Goal: Task Accomplishment & Management: Complete application form

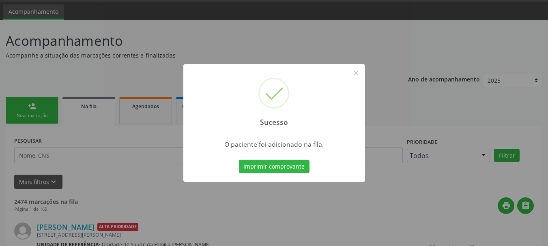
scroll to position [24, 0]
click at [352, 74] on button "×" at bounding box center [356, 73] width 14 height 14
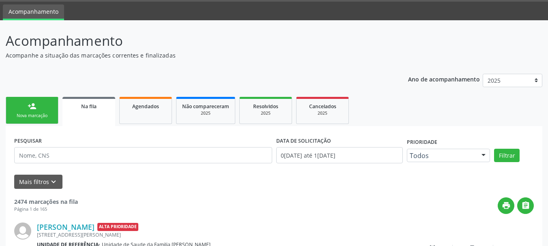
click at [36, 107] on div "person_add" at bounding box center [32, 106] width 9 height 9
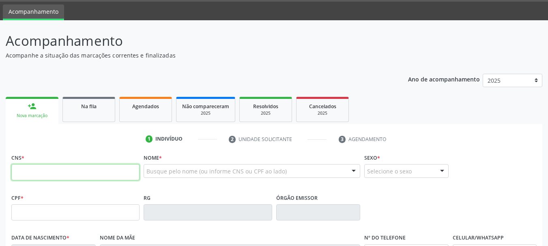
click at [61, 168] on input "text" at bounding box center [75, 172] width 128 height 16
type input "700 0099 5982 8209"
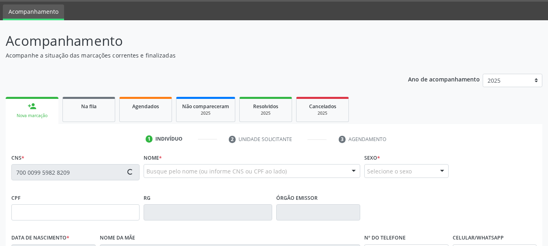
type input "1[DATE]"
type input "[PHONE_NUMBER]"
type input "S/N."
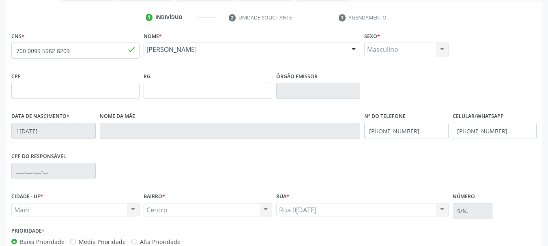
scroll to position [186, 0]
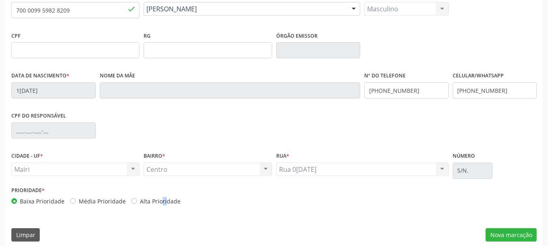
click at [146, 198] on label "Alta Prioridade" at bounding box center [160, 201] width 41 height 9
click at [155, 200] on label "Alta Prioridade" at bounding box center [160, 201] width 41 height 9
click at [137, 200] on input "Alta Prioridade" at bounding box center [134, 200] width 6 height 7
radio input "true"
click at [499, 231] on button "Nova marcação" at bounding box center [510, 235] width 51 height 14
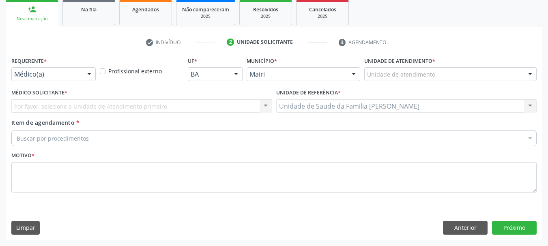
scroll to position [121, 0]
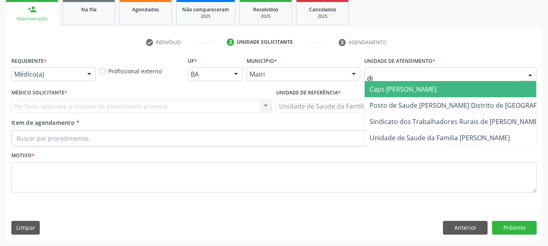
type input "dil"
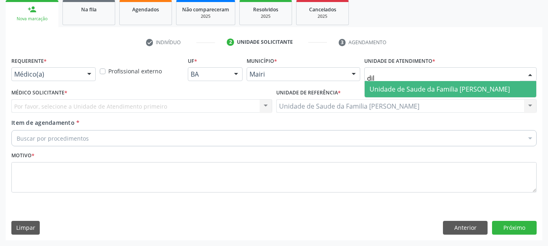
click at [432, 90] on span "Unidade de Saude da Familia [PERSON_NAME]" at bounding box center [439, 89] width 140 height 9
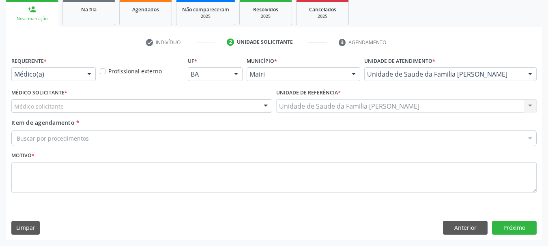
click at [96, 105] on div "Médico solicitante" at bounding box center [141, 106] width 261 height 14
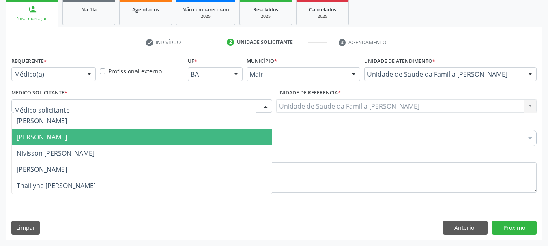
click at [86, 133] on span "[PERSON_NAME]" at bounding box center [142, 137] width 260 height 16
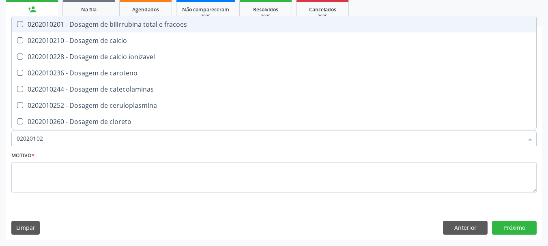
type input "020201029"
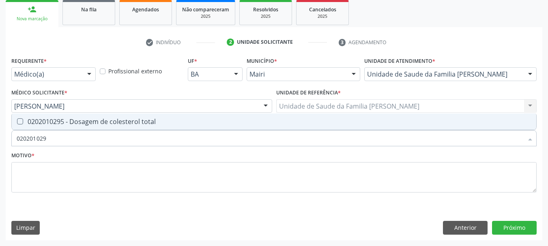
click at [89, 120] on div "0202010295 - Dosagem de colesterol total" at bounding box center [274, 121] width 514 height 6
checkbox total "true"
type input "02020102"
checkbox total "false"
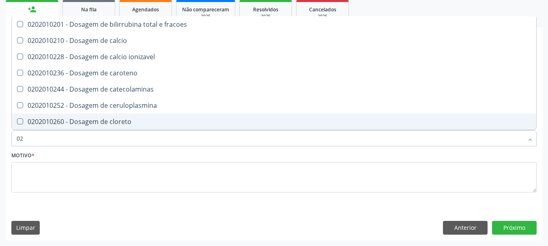
type input "0"
checkbox total "false"
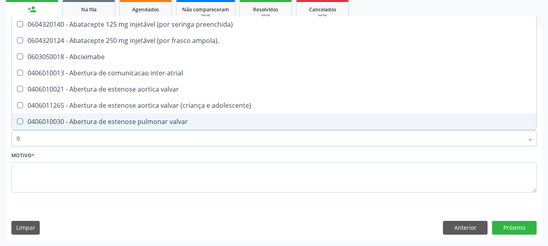
type input "02"
checkbox estimulo "true"
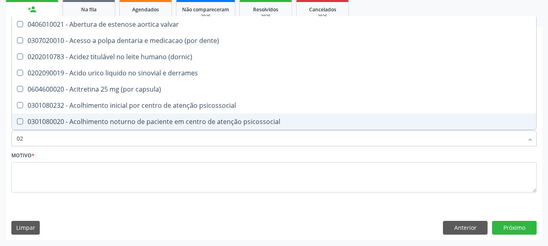
type input "020"
checkbox alimentos "true"
checkbox total "false"
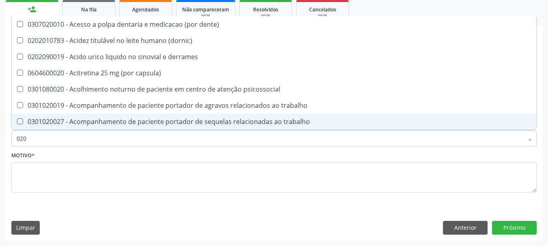
type input "0202"
checkbox ocular "true"
checkbox total "false"
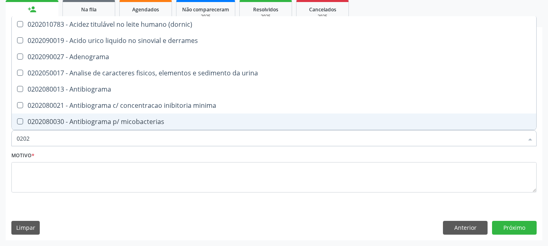
type input "02020"
checkbox ionizavel "true"
checkbox total "false"
type input "020201"
checkbox htlv-1 "true"
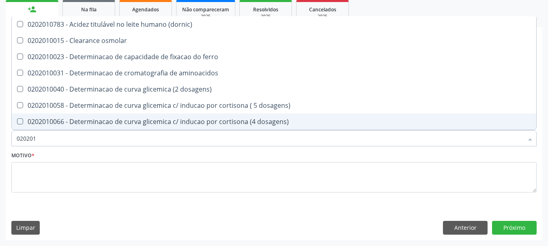
type input "0202010"
checkbox total "true"
checkbox latica "false"
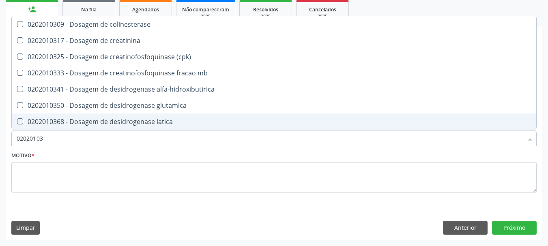
type input "020201031"
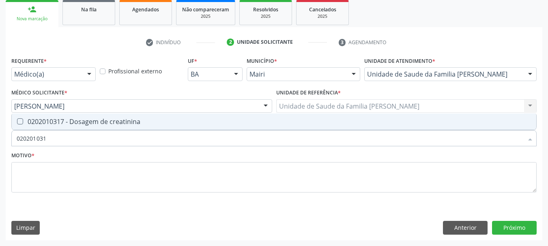
click at [89, 120] on div "0202010317 - Dosagem de creatinina" at bounding box center [274, 121] width 514 height 6
checkbox creatinina "true"
type input "02020103"
checkbox creatinina "false"
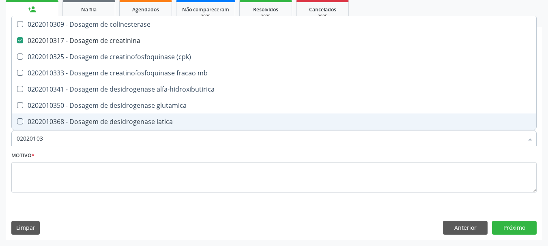
type input "0202010"
checkbox creatinina "false"
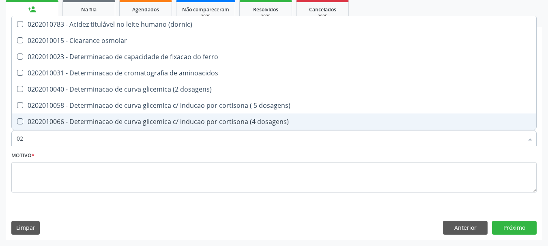
type input "0"
checkbox total "false"
checkbox creatinina "false"
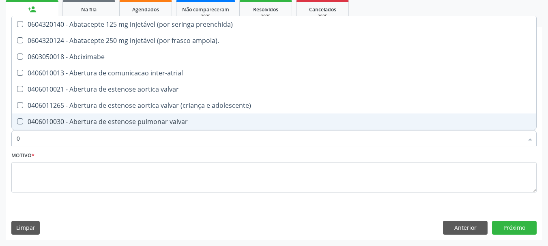
type input "02"
checkbox estimulo "true"
checkbox meckel "true"
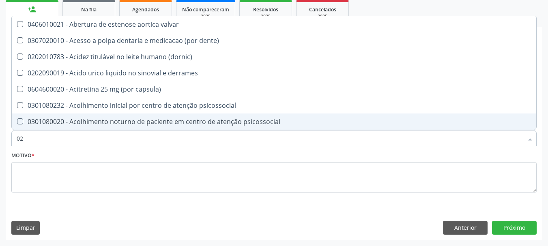
type input "020"
checkbox alimentos "true"
checkbox debridamento "true"
checkbox total "false"
checkbox creatinina "false"
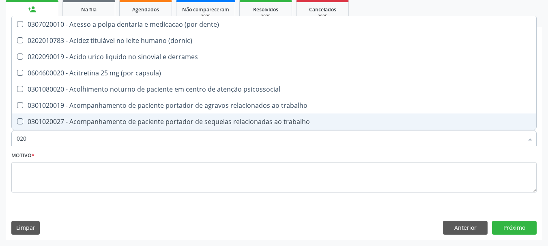
type input "0202"
checkbox ocular "true"
checkbox nervo "true"
checkbox total "false"
checkbox creatinina "false"
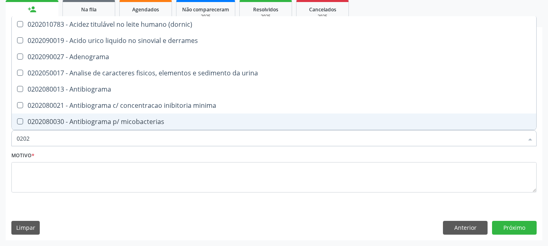
type input "02020"
checkbox ionizavel "true"
checkbox catecolaminas "true"
checkbox total "false"
checkbox creatinina "false"
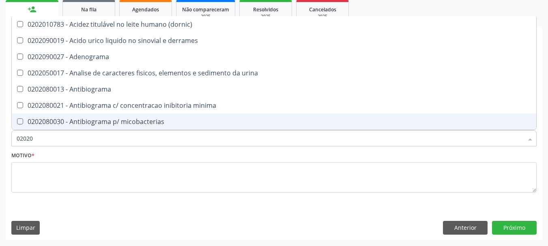
type input "020201"
checkbox htlv-1 "true"
checkbox \(ch50\) "true"
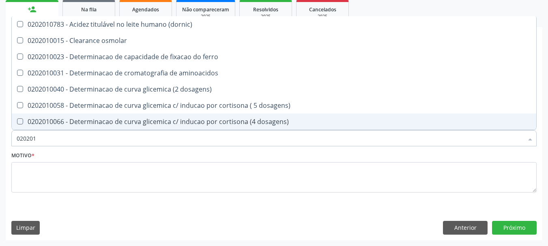
type input "0202010"
checkbox ionizavel "true"
checkbox catecolaminas "true"
checkbox total "false"
checkbox creatinina "false"
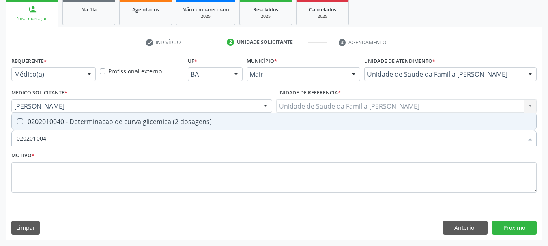
type input "0202010040"
click at [89, 120] on div "0202010040 - Determinacao de curva glicemica (2 dosagens)" at bounding box center [274, 121] width 514 height 6
checkbox dosagens\) "true"
type input "020"
checkbox dosagens\) "false"
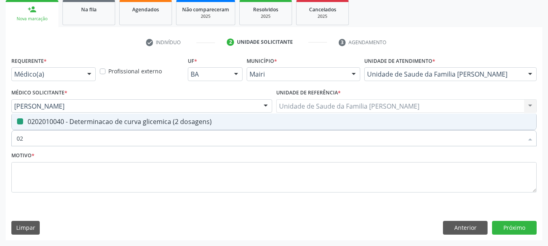
type input "0"
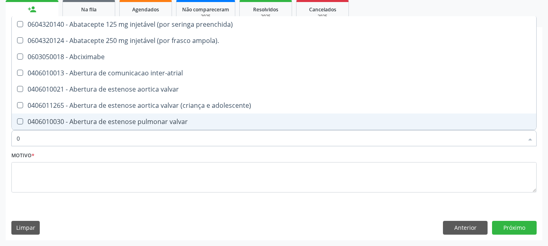
type input "02"
checkbox alimentação "true"
checkbox estimulo "true"
checkbox meckel "true"
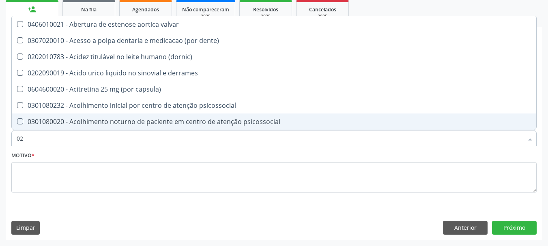
type input "020"
checkbox comprimido\) "true"
checkbox alimentos "true"
checkbox debridamento "true"
checkbox dosagens\) "false"
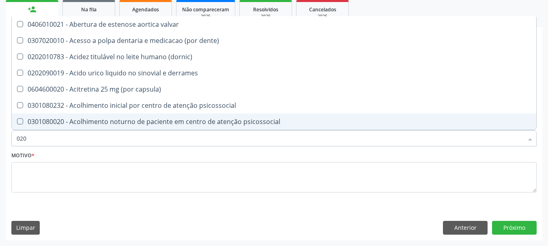
checkbox total "false"
checkbox creatinina "false"
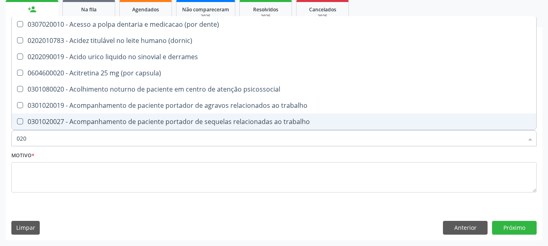
type input "0202"
checkbox lisa "true"
checkbox ocular "true"
checkbox nervo "true"
checkbox dosagens\) "false"
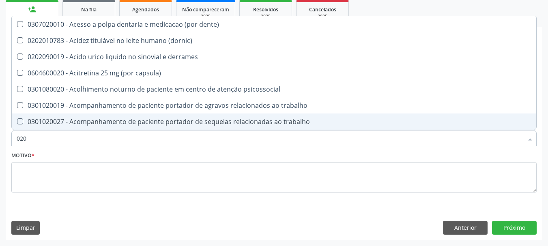
checkbox total "false"
checkbox creatinina "false"
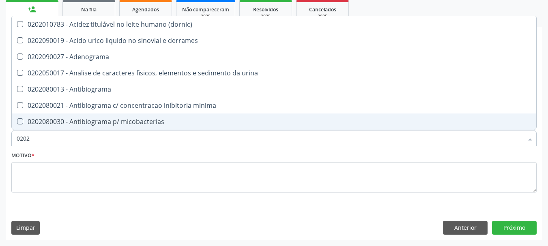
type input "02020"
checkbox htlv-1 "true"
checkbox dosagens\) "false"
checkbox ionizavel "true"
checkbox catecolaminas "true"
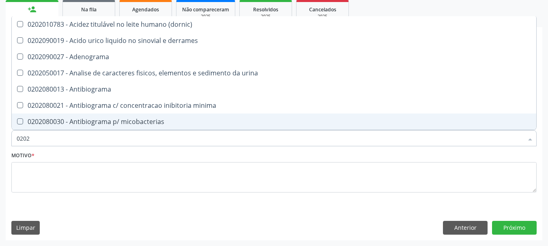
checkbox total "false"
checkbox creatinina "false"
type input "020201"
checkbox Antibiograma "true"
checkbox htlv-1 "true"
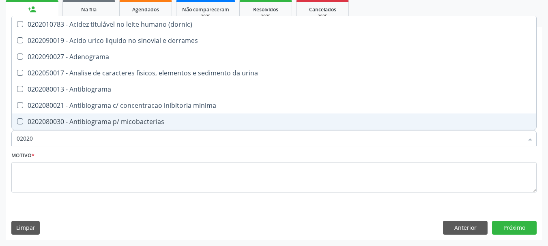
checkbox \(ch50\) "true"
checkbox dosagens\) "false"
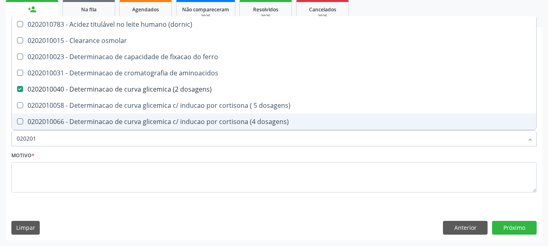
type input "0202010"
checkbox ionizavel "true"
checkbox catecolaminas "true"
checkbox total "false"
checkbox creatinina "false"
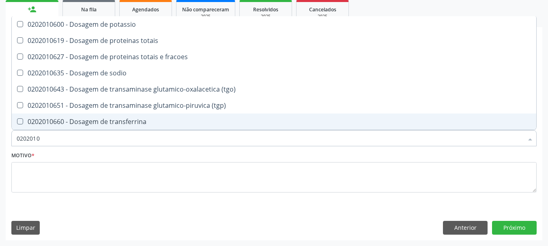
type input "02020106"
checkbox \(tgo\) "false"
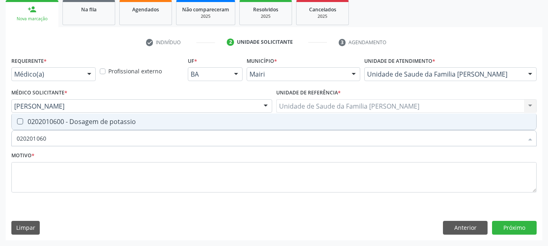
type input "0202010600"
click at [89, 120] on div "0202010600 - Dosagem de potassio" at bounding box center [274, 121] width 514 height 6
checkbox potassio "true"
type input "0"
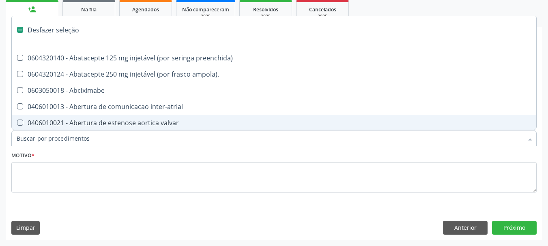
checkbox preenchida\) "false"
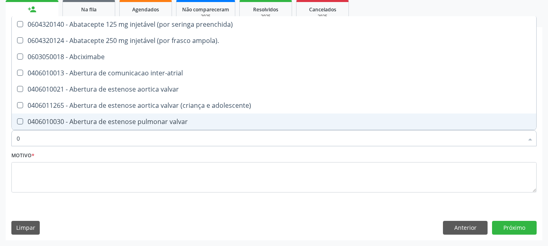
type input "02"
checkbox alimentação "true"
checkbox estimulo "true"
checkbox meckel "true"
checkbox redome\) "true"
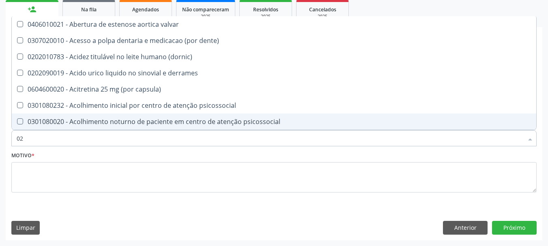
type input "020"
checkbox comprimido\) "true"
checkbox alimentos "true"
checkbox debridamento "true"
checkbox dosagens\) "false"
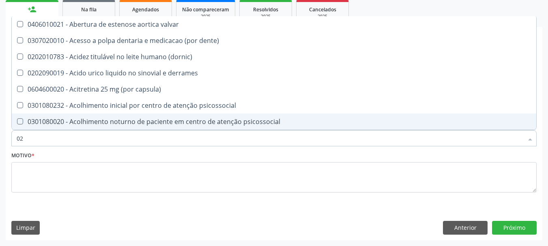
checkbox lumen "true"
checkbox total "false"
checkbox creatinina "false"
checkbox potassio "false"
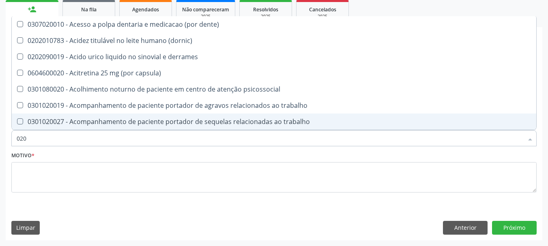
type input "0202"
checkbox lisa "true"
checkbox ocular "true"
checkbox nervo "true"
checkbox neoplasias "true"
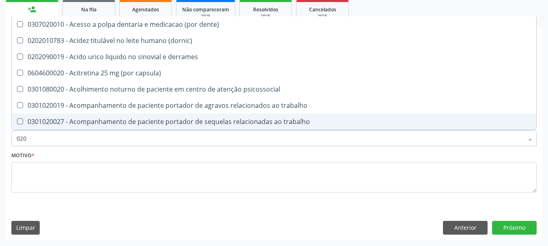
checkbox dosagens\) "false"
checkbox total "false"
checkbox creatinina "false"
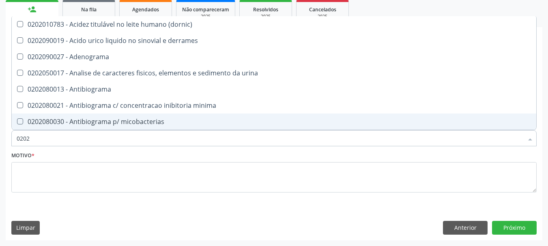
type input "02020"
checkbox htlv-1 "true"
checkbox dosagens\) "false"
checkbox ionizavel "true"
checkbox catecolaminas "true"
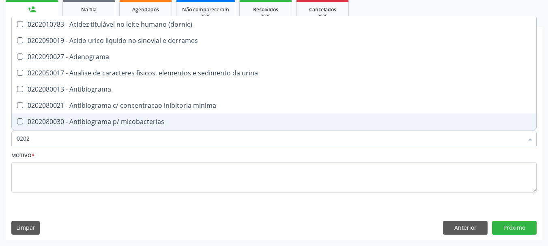
checkbox total "false"
checkbox creatinina "false"
checkbox isomerase-fosfohexose "true"
checkbox potassio "false"
type input "020201"
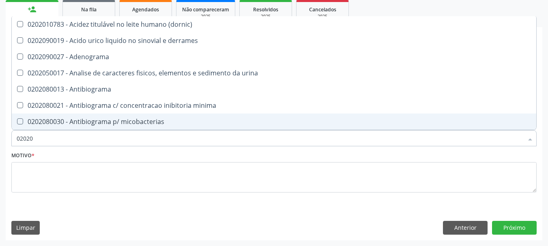
checkbox Antibiograma "true"
checkbox htlv-1 "true"
checkbox \(ch50\) "true"
checkbox dosagens\) "false"
checkbox d "true"
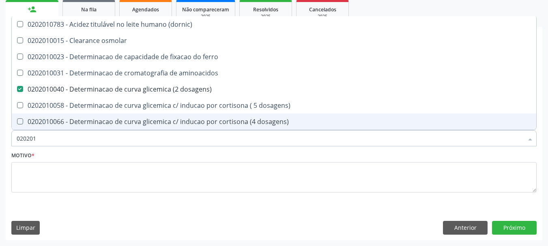
type input "0202010"
checkbox ionizavel "true"
checkbox catecolaminas "true"
checkbox total "false"
checkbox creatinina "false"
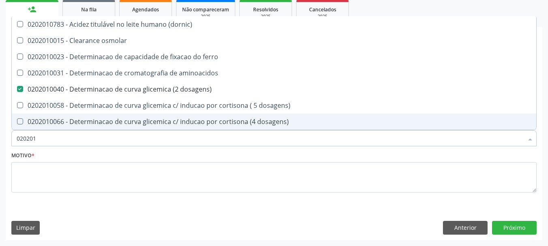
checkbox hidroxiprolina "true"
checkbox potassio "false"
type input "02020106"
checkbox \(dornic\) "true"
checkbox dosagens\) "false"
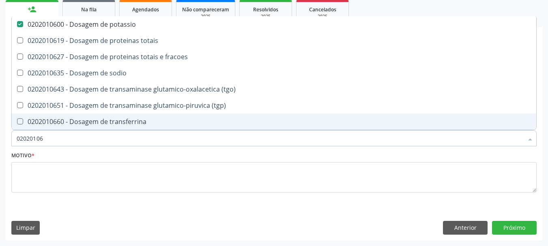
type input "020201067"
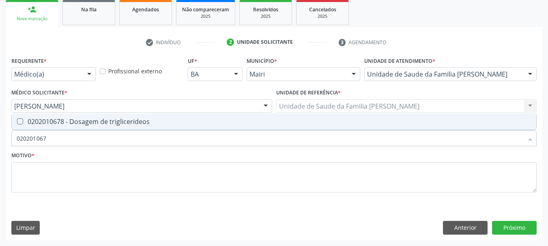
click at [89, 120] on div "0202010678 - Dosagem de triglicerideos" at bounding box center [274, 121] width 514 height 6
checkbox triglicerideos "true"
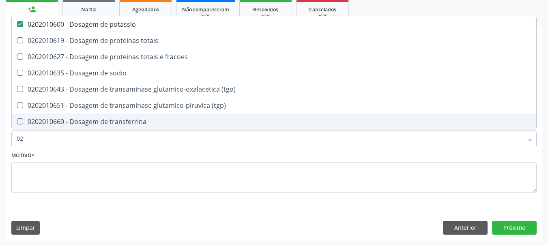
type input "0"
checkbox potassio "false"
checkbox \(tgo\) "false"
checkbox triglicerideos "false"
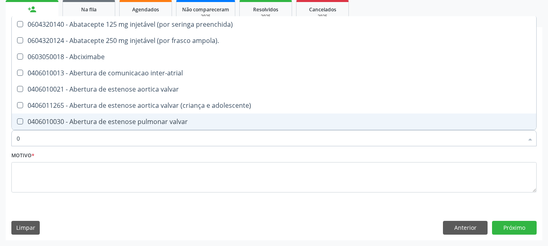
type input "02"
checkbox alimentação "true"
checkbox estimulo "true"
checkbox meckel "true"
checkbox redome\) "true"
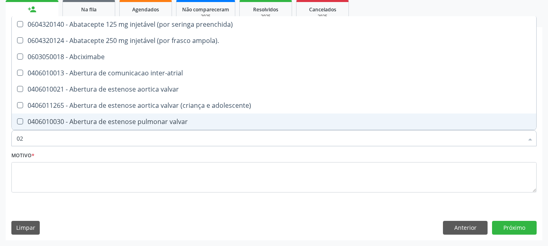
checkbox Colpoperineocleise "true"
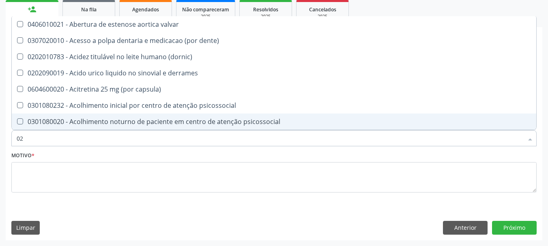
type input "020"
checkbox comprimido\) "true"
checkbox alimentos "true"
checkbox debridamento "true"
checkbox dosagens\) "false"
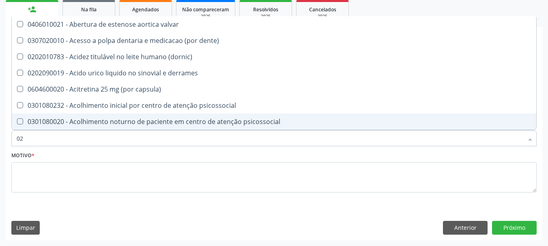
checkbox lumen "true"
checkbox acetona "true"
checkbox total "false"
checkbox creatinina "false"
checkbox potassio "false"
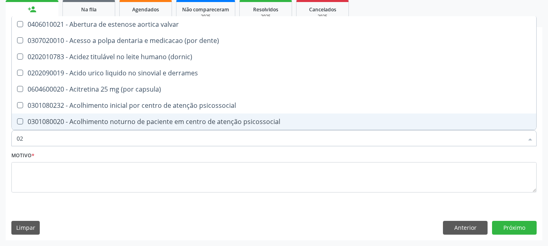
checkbox triglicerideos "false"
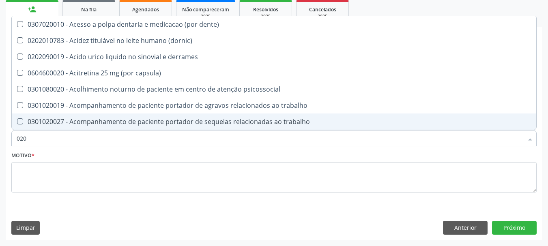
type input "0202"
checkbox lisa "true"
checkbox ocular "true"
checkbox nervo "true"
checkbox neoplasias "true"
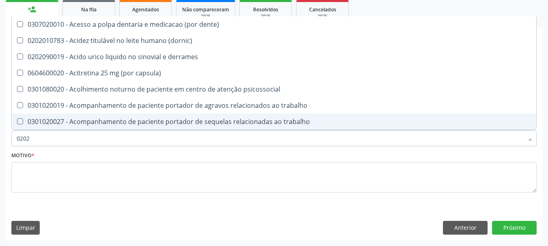
checkbox \(semi-solido\) "true"
checkbox dosagens\) "false"
checkbox total "false"
checkbox creatinina "false"
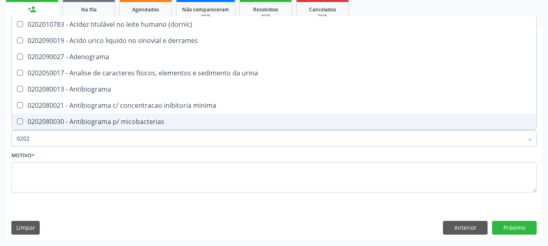
type input "02020"
checkbox htlv-1 "true"
checkbox dosagens\) "false"
checkbox ionizavel "true"
checkbox catecolaminas "true"
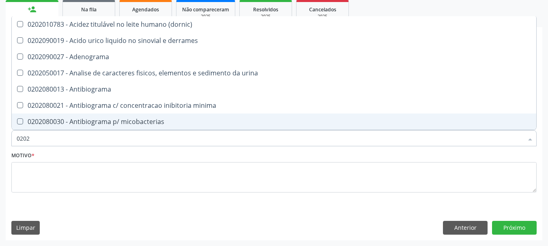
checkbox total "false"
checkbox creatinina "false"
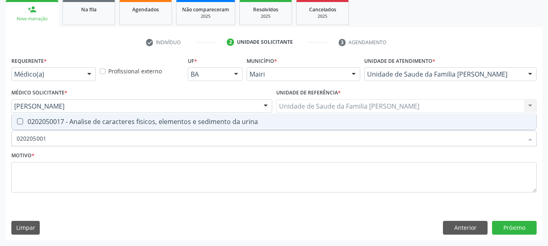
click at [89, 120] on div "0202050017 - Analise de caracteres fisicos, elementos e sedimento da urina" at bounding box center [274, 121] width 514 height 6
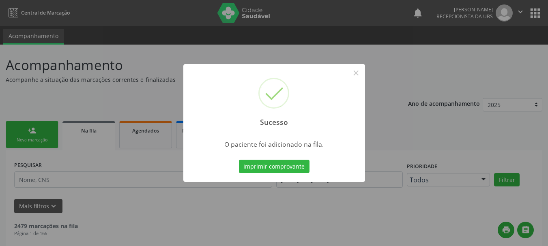
scroll to position [24, 0]
